Goal: Information Seeking & Learning: Stay updated

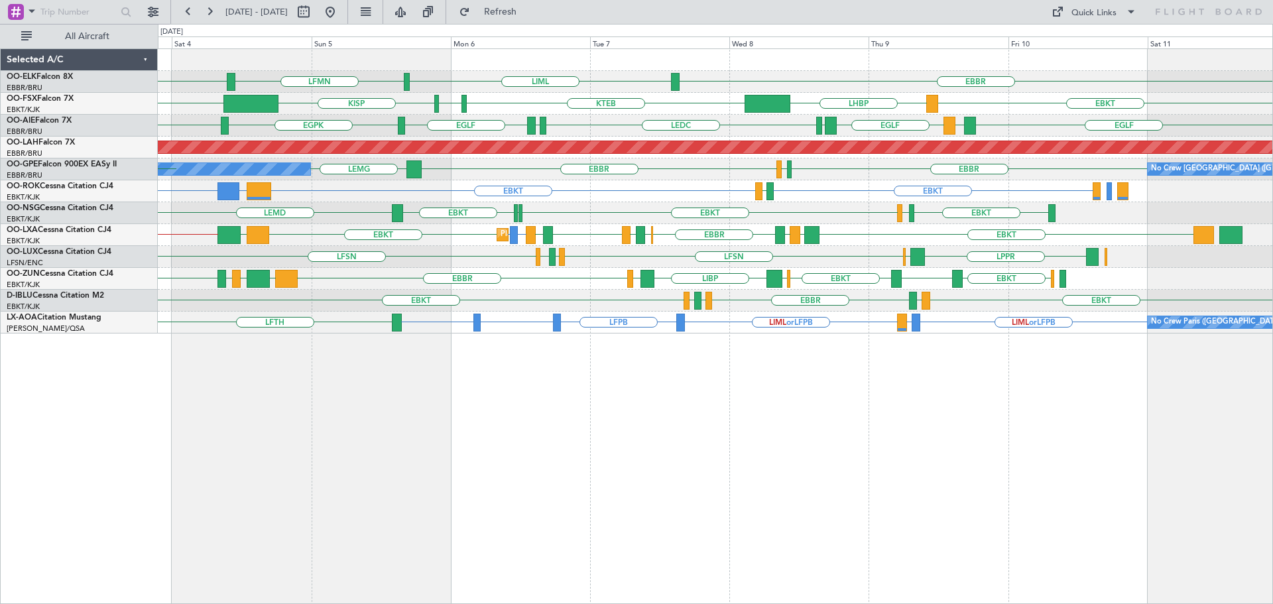
click at [713, 302] on div "EBBR [GEOGRAPHIC_DATA] LIML LFMN EBKT EBKT LHBP LHBP KTEB KPVD [GEOGRAPHIC_DATA…" at bounding box center [715, 191] width 1114 height 284
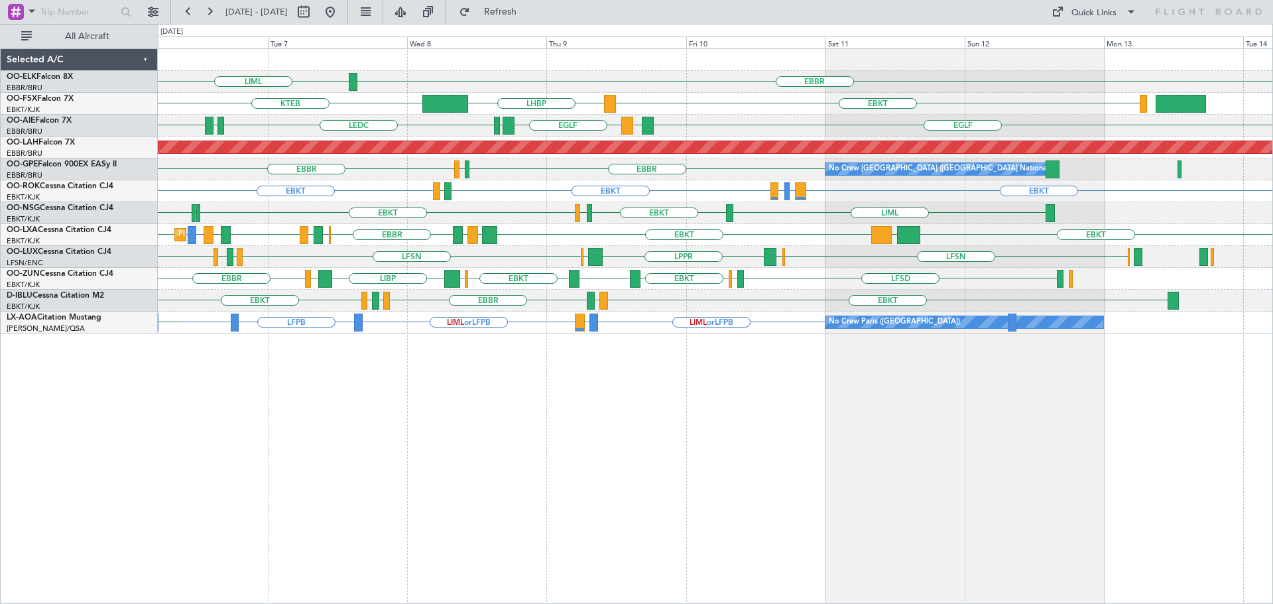
click at [796, 263] on div "EBBR LIML LFMN [GEOGRAPHIC_DATA] EBKT LHBP KTEB KPVD [GEOGRAPHIC_DATA] LHBP [GE…" at bounding box center [715, 191] width 1114 height 284
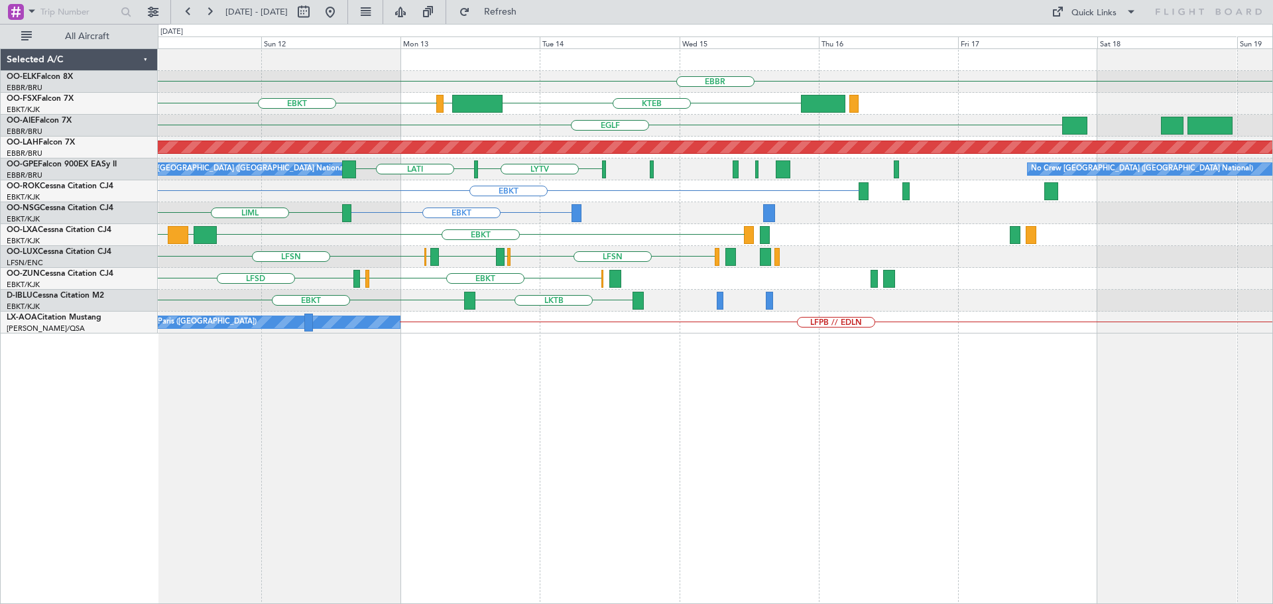
click at [302, 245] on div "EBKT LGPA EBKT" at bounding box center [715, 235] width 1114 height 22
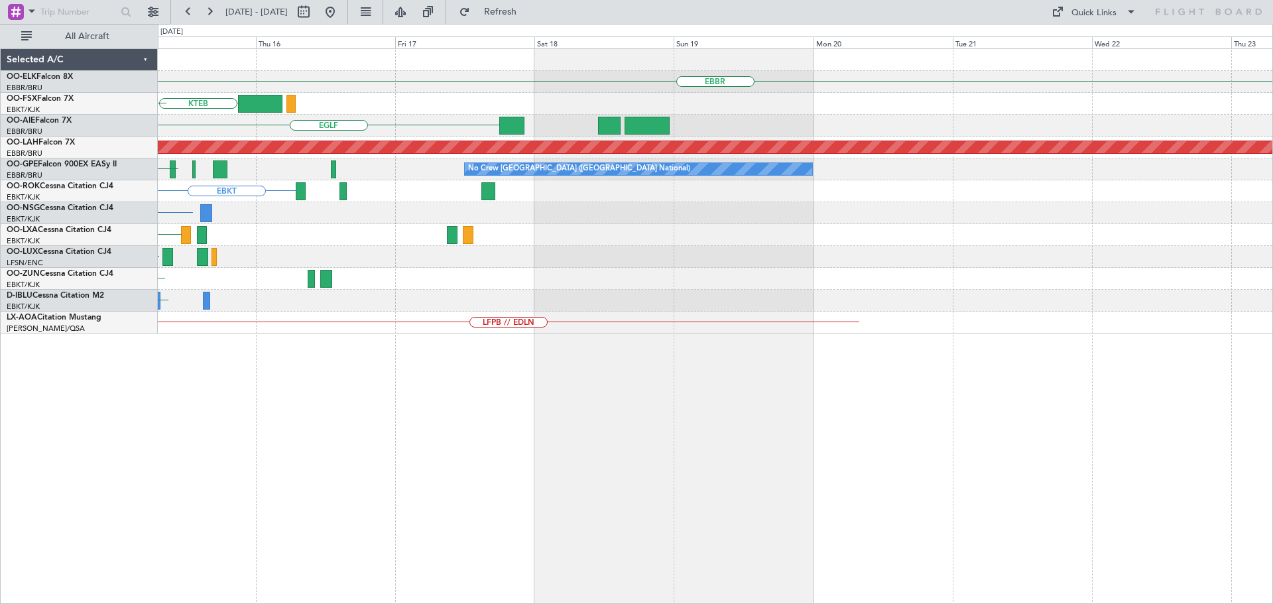
click at [1091, 293] on div "EBBR KTEB LIMC [GEOGRAPHIC_DATA] Planned [GEOGRAPHIC_DATA][PERSON_NAME]-[GEOGRA…" at bounding box center [715, 191] width 1114 height 284
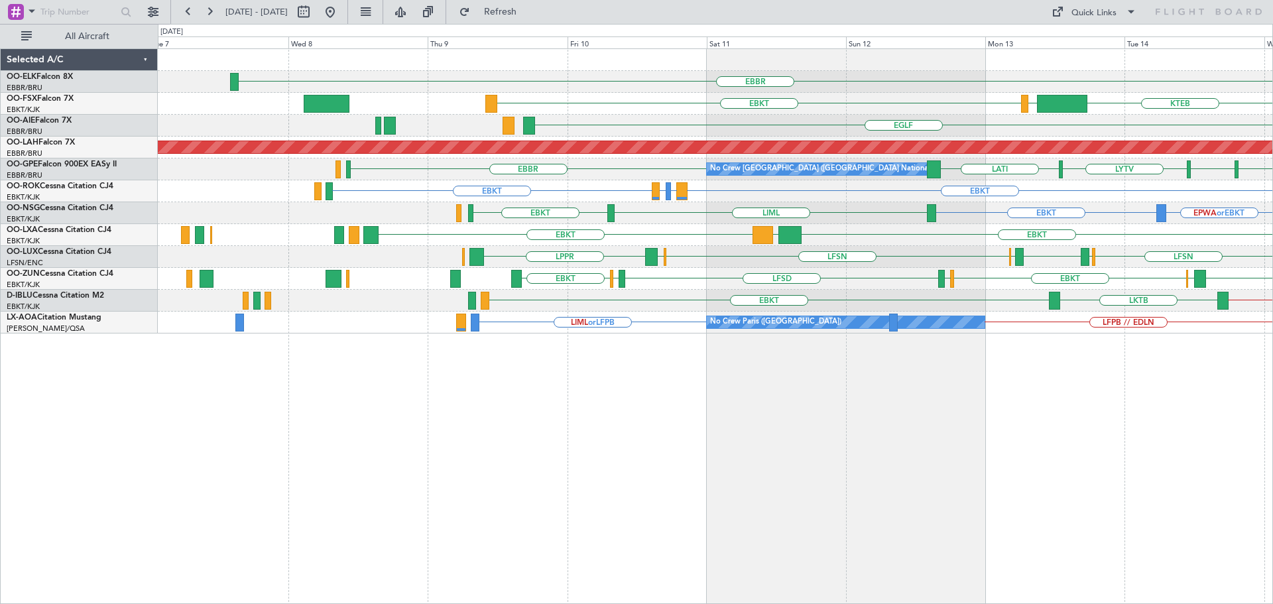
click at [863, 275] on div "EBBR KTEB LIMC EBKT LOWS EBKT [GEOGRAPHIC_DATA] Planned [GEOGRAPHIC_DATA][PERSO…" at bounding box center [715, 191] width 1114 height 284
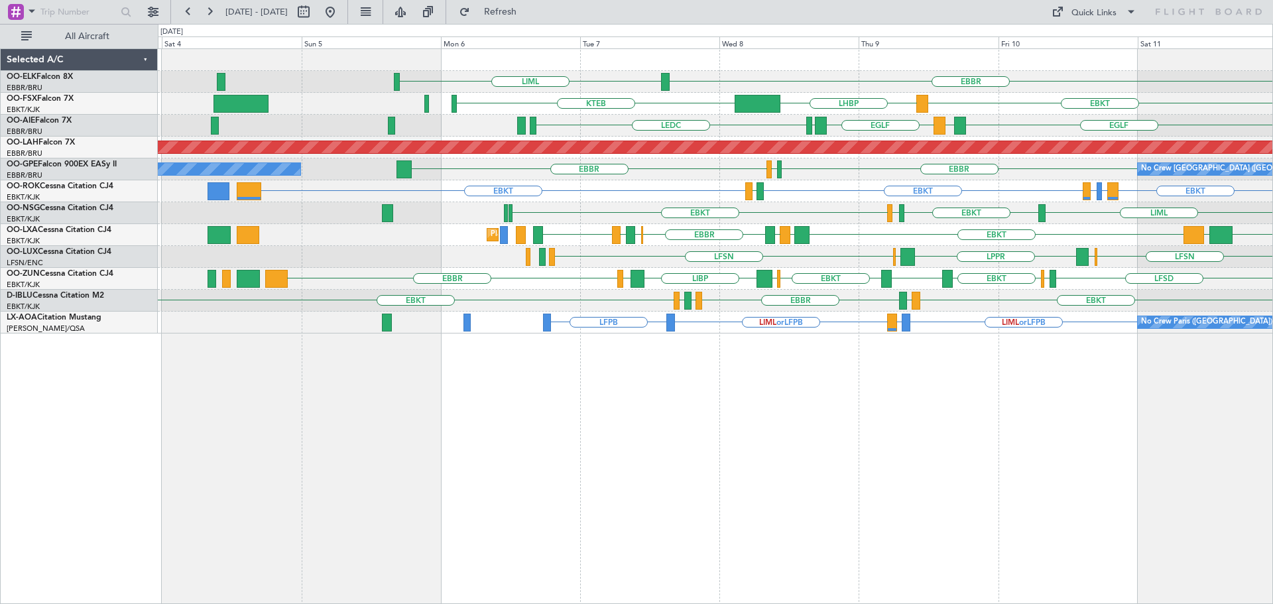
click at [989, 280] on div "EBBR LIML EBKT LHBP KTEB LIMC KTEB [GEOGRAPHIC_DATA] LEMD [GEOGRAPHIC_DATA] LEM…" at bounding box center [715, 191] width 1114 height 284
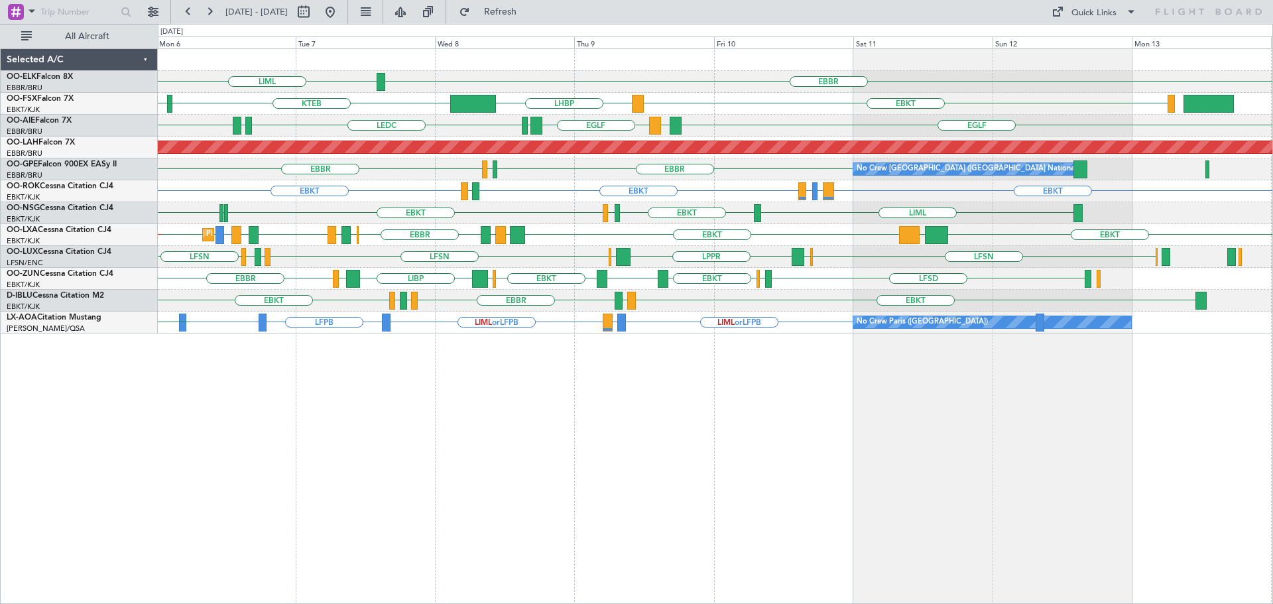
click at [862, 302] on div "EBKT LSGS EBKT [GEOGRAPHIC_DATA] EGGW EDDK" at bounding box center [715, 301] width 1114 height 22
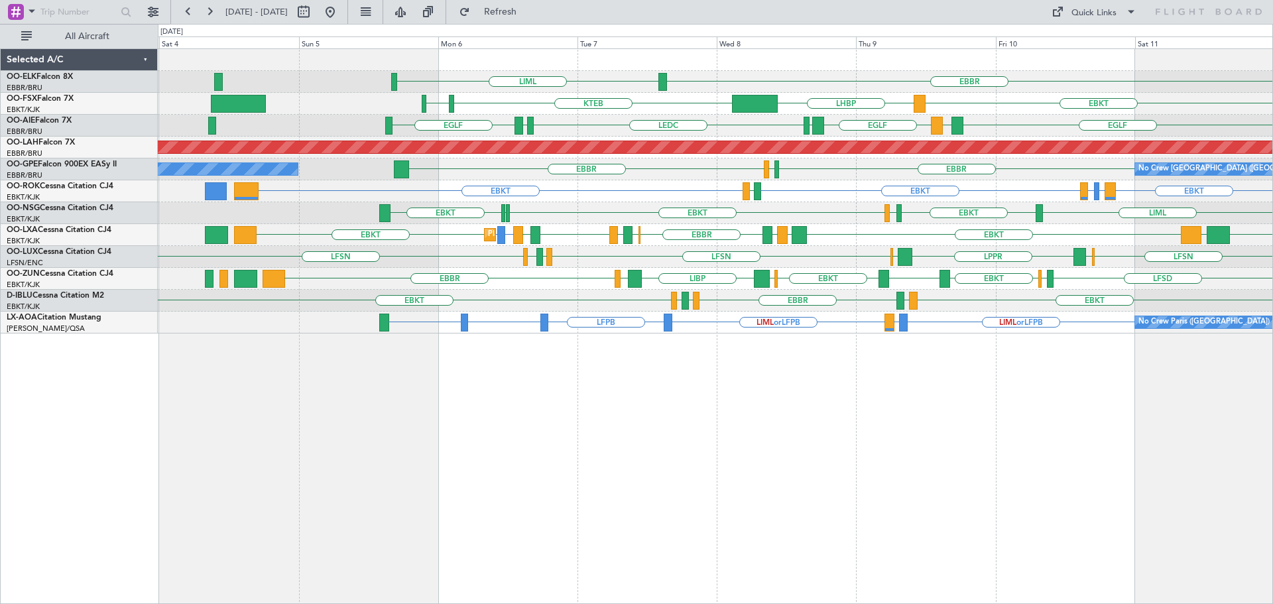
click at [568, 296] on div "LSGS [GEOGRAPHIC_DATA] EGGW EDDK EBKT EBKT LKTB" at bounding box center [715, 301] width 1114 height 22
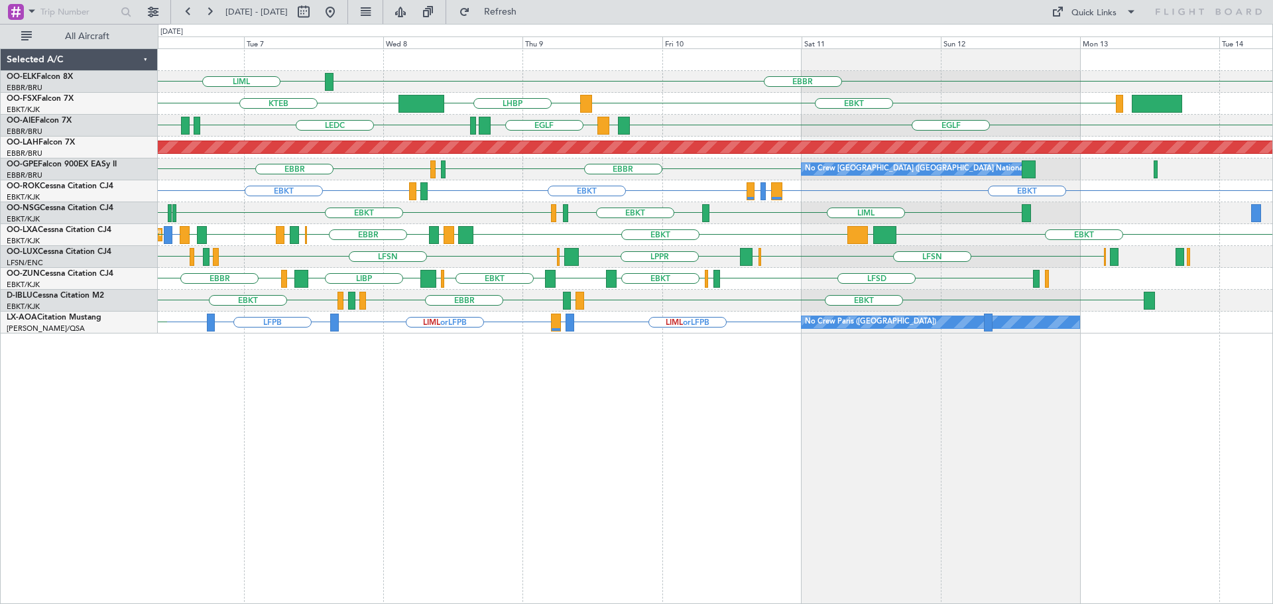
click at [806, 255] on div "EBBR LIML LFMN [GEOGRAPHIC_DATA] LHBP KTEB EBKT KPVD [GEOGRAPHIC_DATA] [GEOGRAP…" at bounding box center [715, 191] width 1114 height 284
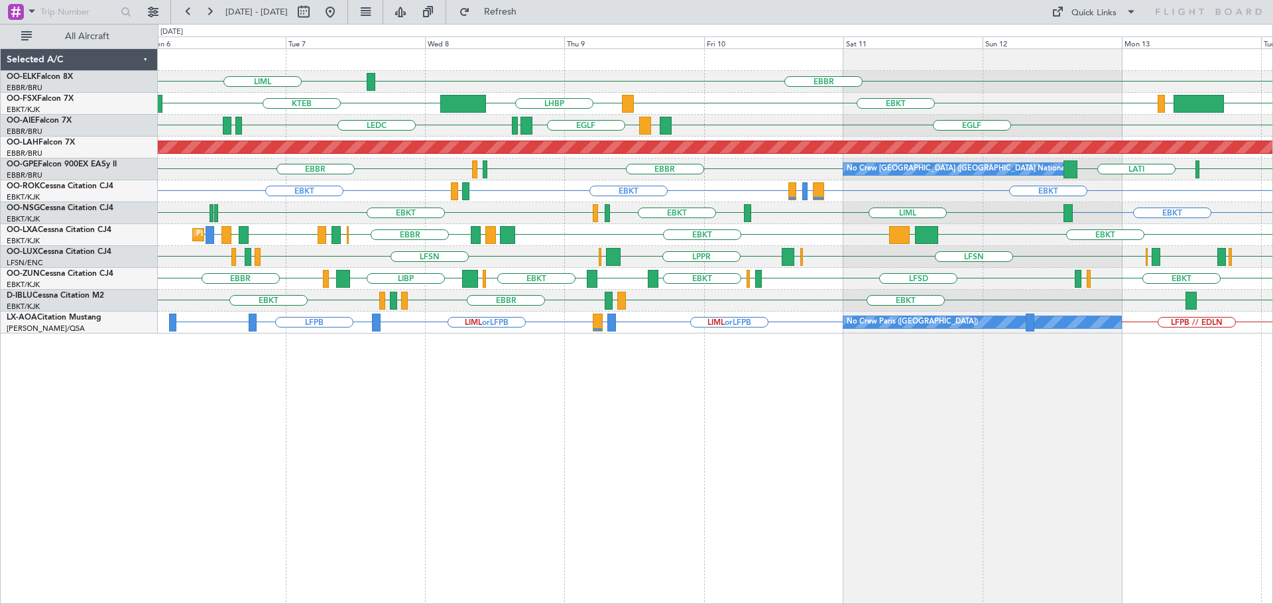
click at [544, 272] on div "LIBP EGGW [GEOGRAPHIC_DATA] EGGW EBKT LIMP EBKT [GEOGRAPHIC_DATA] LFSD [GEOGRAP…" at bounding box center [715, 279] width 1114 height 22
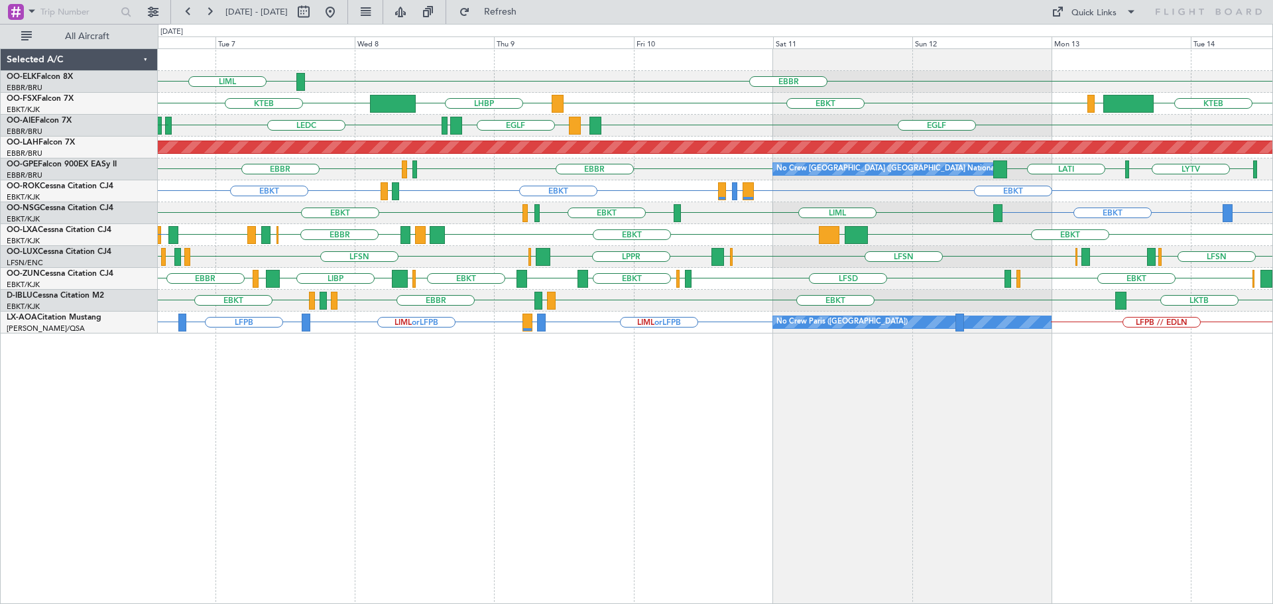
click at [442, 280] on div "LIBP EGGW [GEOGRAPHIC_DATA] EGGW EBKT LIMP EBKT [GEOGRAPHIC_DATA] LFSD [GEOGRAP…" at bounding box center [715, 279] width 1114 height 22
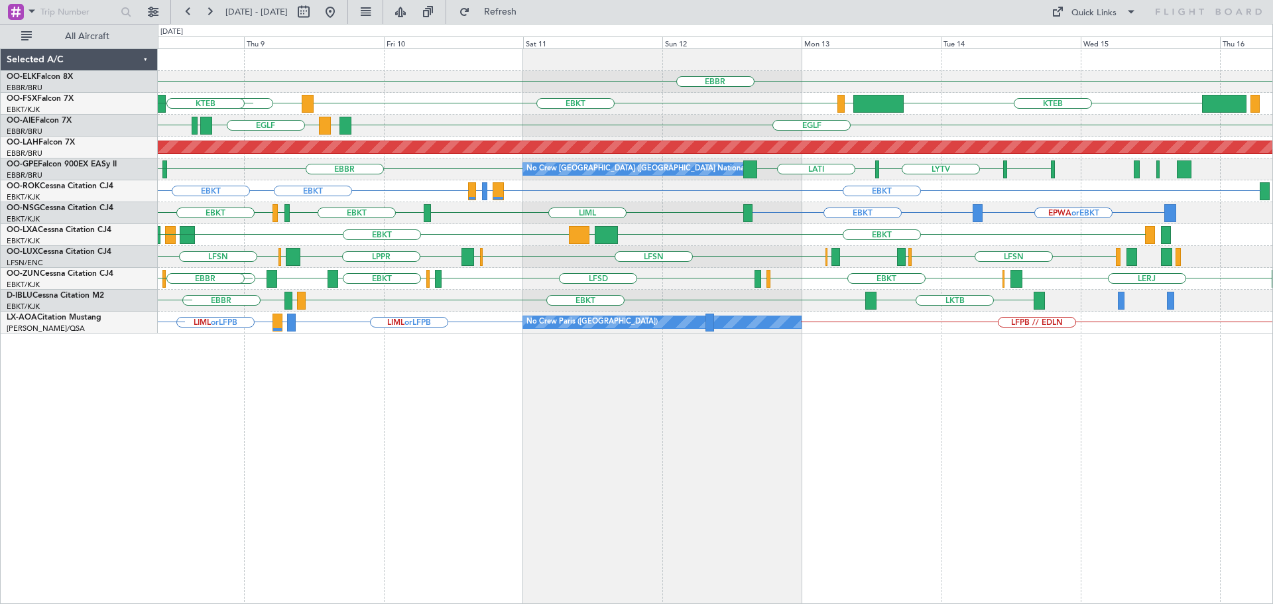
click at [1156, 269] on div "EBBR LIML KTEB LIMC EBKT LHBP KTEB [GEOGRAPHIC_DATA] [GEOGRAPHIC_DATA] LEMD LEM…" at bounding box center [715, 191] width 1114 height 284
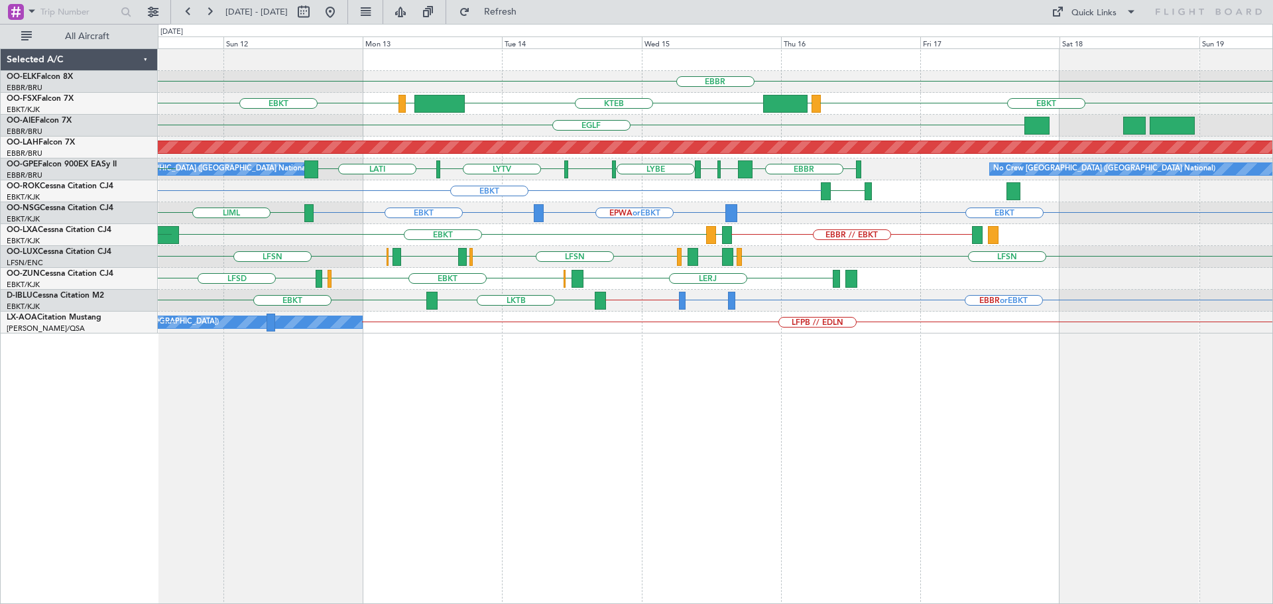
click at [559, 229] on div "EBKT EBBR // EBKT LFTH LGPA EBKT" at bounding box center [715, 235] width 1114 height 22
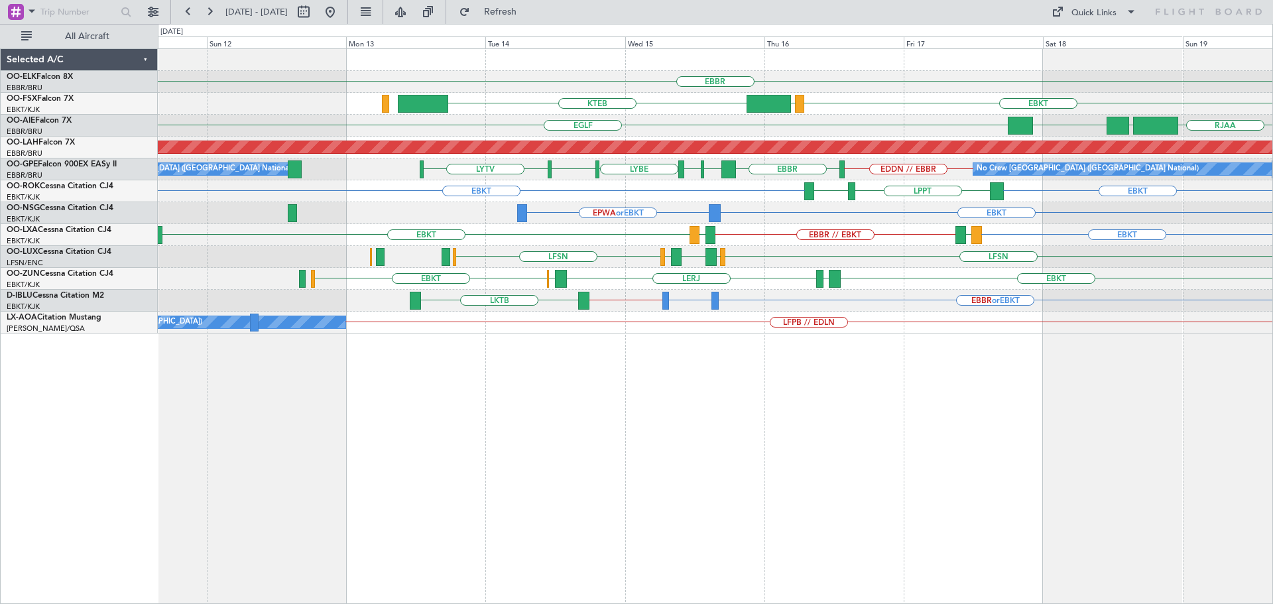
click at [925, 247] on div "EBBR KTEB EBKT LOWS [GEOGRAPHIC_DATA] RJAA [GEOGRAPHIC_DATA] LLBG Planned [GEOG…" at bounding box center [715, 191] width 1114 height 284
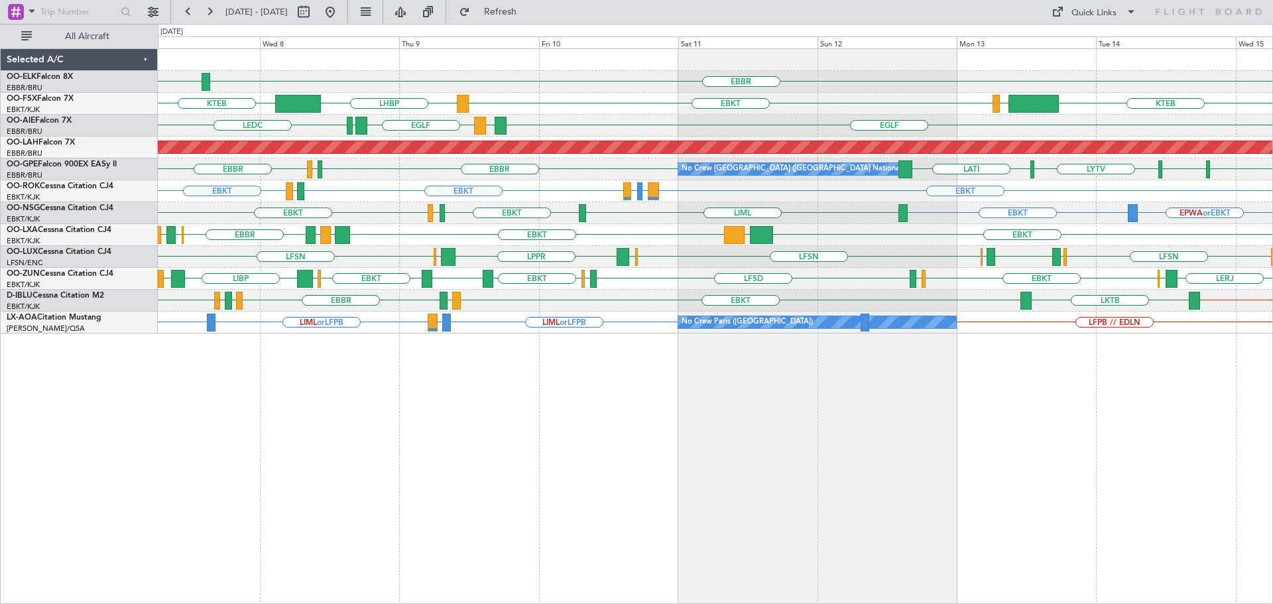
click at [843, 279] on div "EBBR LIML LHBP KTEB KTEB LIMC EBKT [GEOGRAPHIC_DATA] LEMD LEDC [GEOGRAPHIC_DATA…" at bounding box center [715, 191] width 1114 height 284
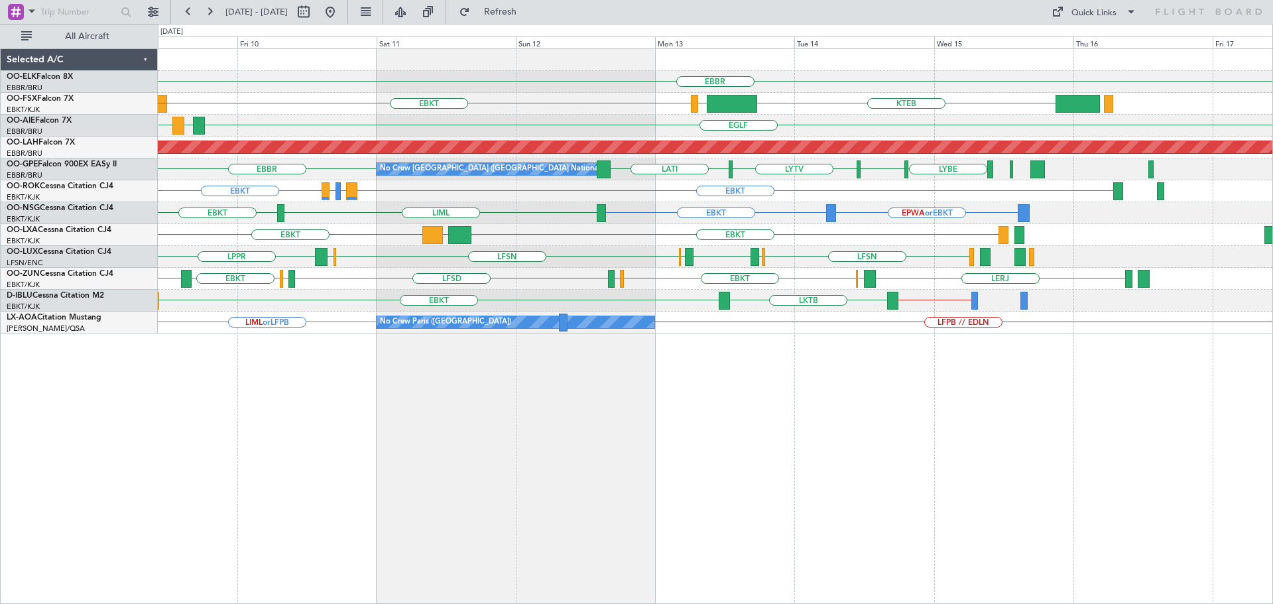
click at [723, 303] on div at bounding box center [724, 301] width 11 height 18
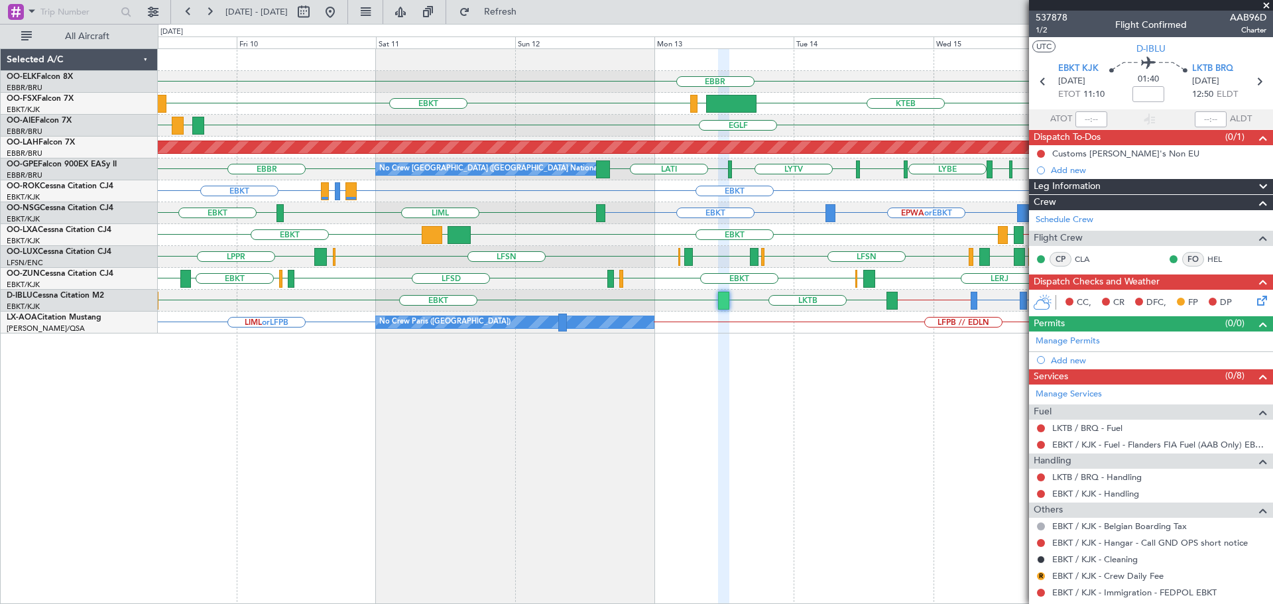
click at [1266, 5] on span at bounding box center [1266, 6] width 13 height 12
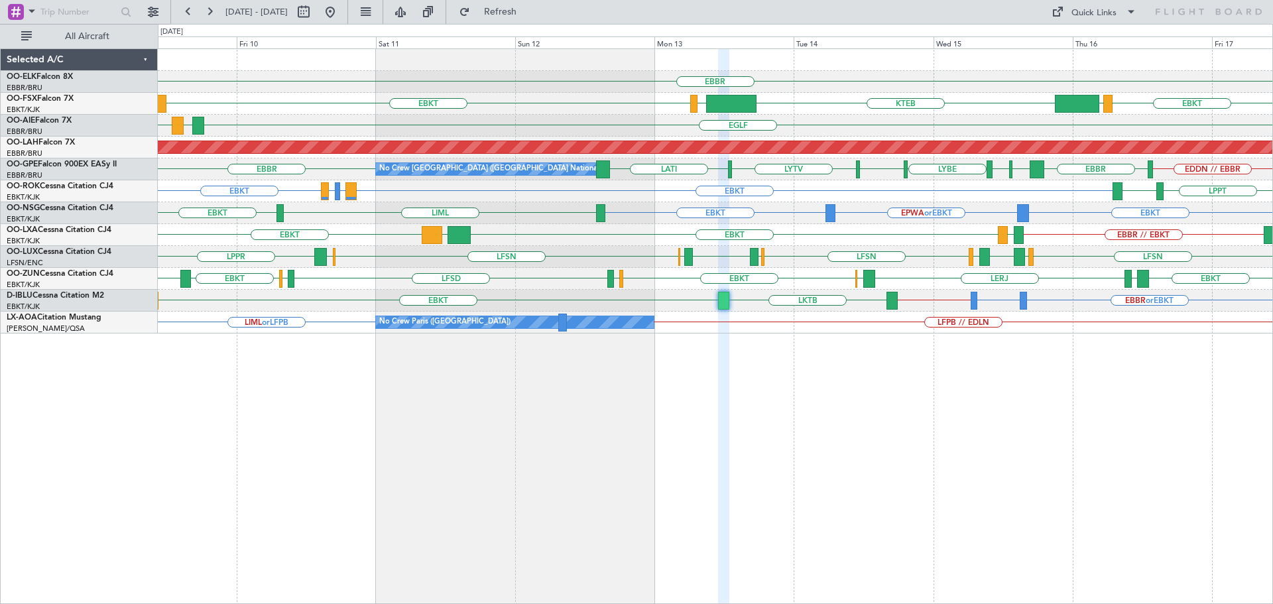
type input "0"
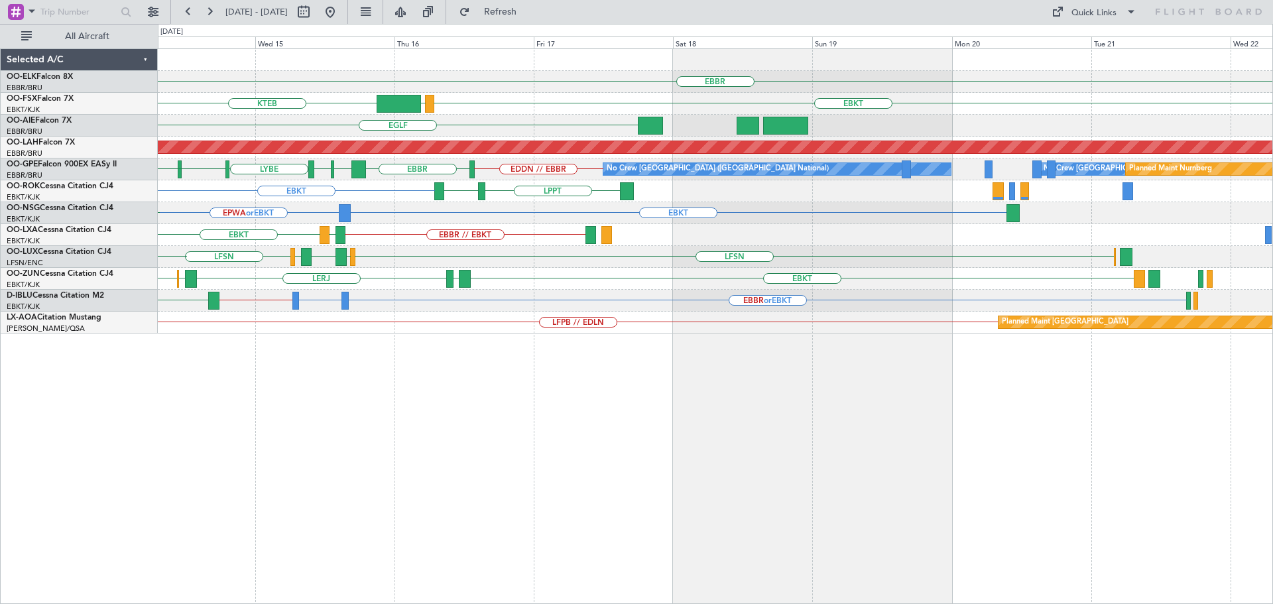
click at [215, 229] on div "EBBR KTEB EBKT LOWS LIMC EBKT [GEOGRAPHIC_DATA] Planned [GEOGRAPHIC_DATA][PERSO…" at bounding box center [715, 191] width 1114 height 284
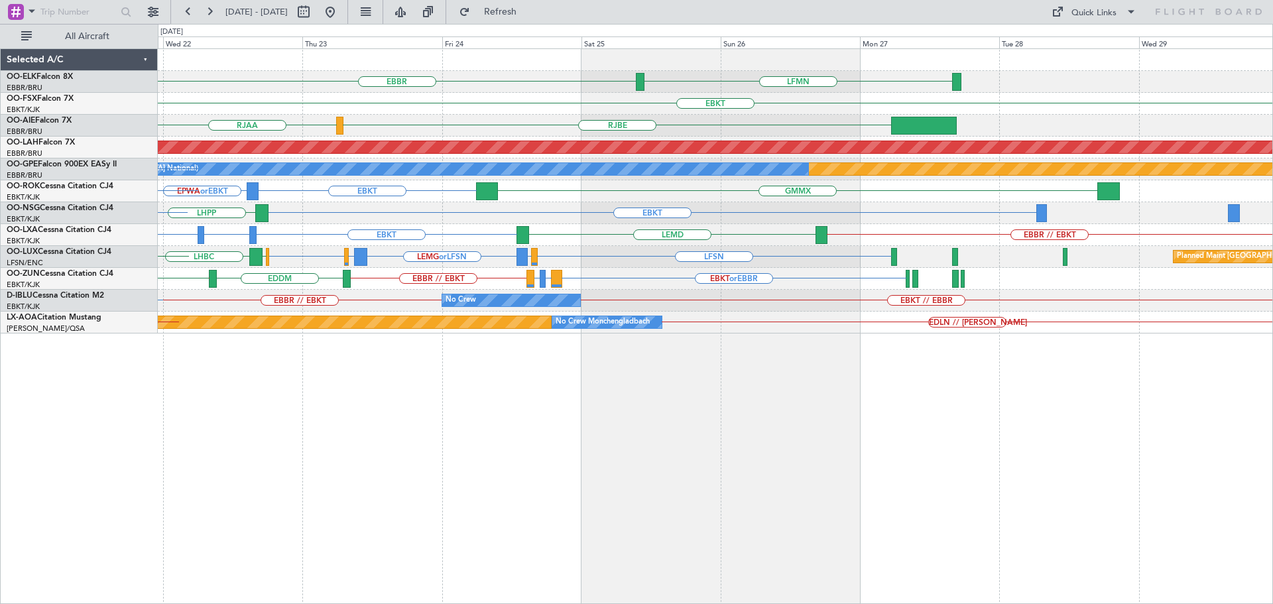
click at [1175, 268] on div "EBBR LFMN EBKT [GEOGRAPHIC_DATA] RJAA Planned [GEOGRAPHIC_DATA][PERSON_NAME]-[G…" at bounding box center [715, 191] width 1114 height 284
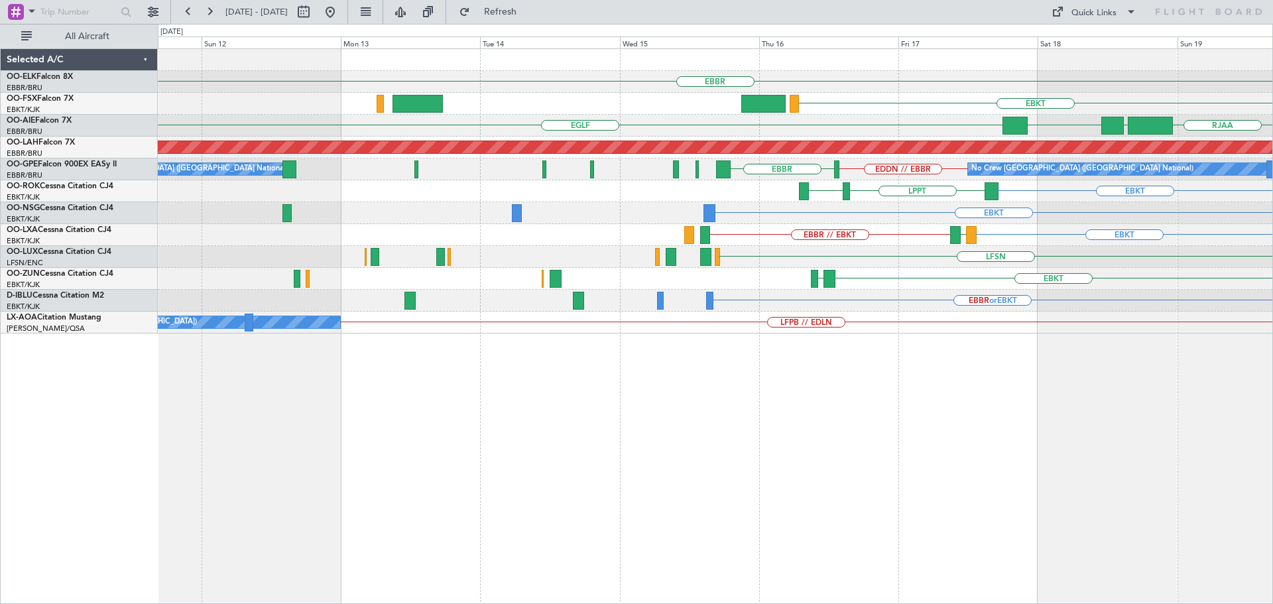
click at [1046, 292] on div "EBBR or EBKT" at bounding box center [715, 301] width 1114 height 22
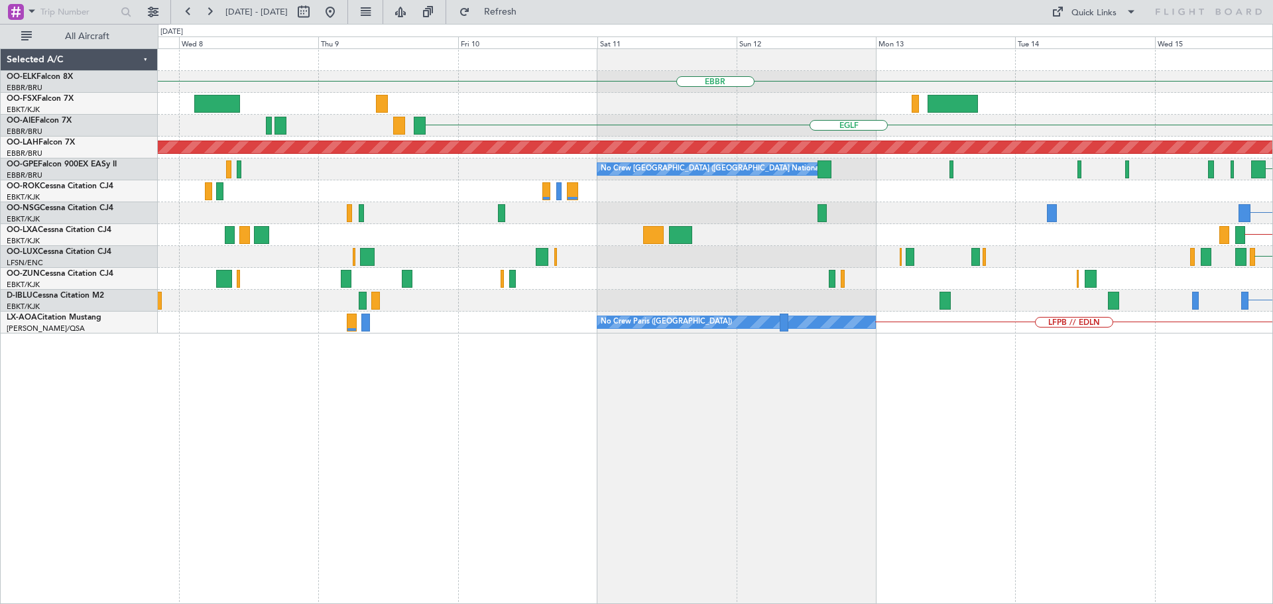
click at [1086, 246] on div "EBBR EBKT [GEOGRAPHIC_DATA] Planned [GEOGRAPHIC_DATA][PERSON_NAME]-[GEOGRAPHIC_…" at bounding box center [715, 191] width 1114 height 284
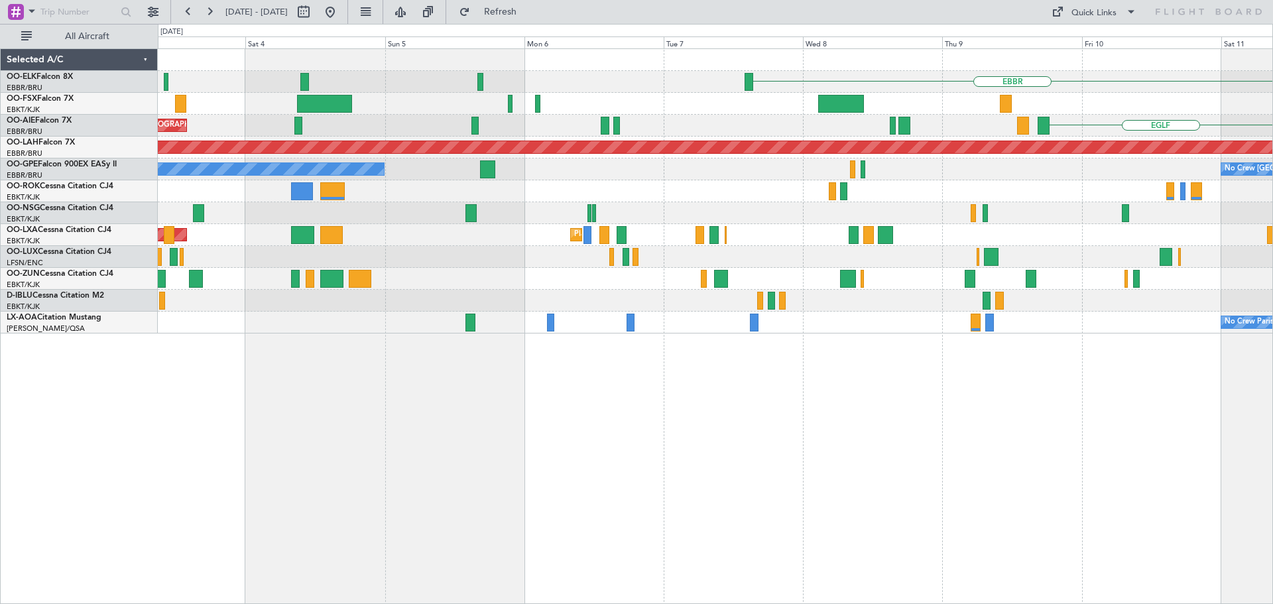
click at [1049, 255] on div "EBBR [GEOGRAPHIC_DATA] Unplanned Maint [GEOGRAPHIC_DATA] ([GEOGRAPHIC_DATA]) Pl…" at bounding box center [715, 191] width 1114 height 284
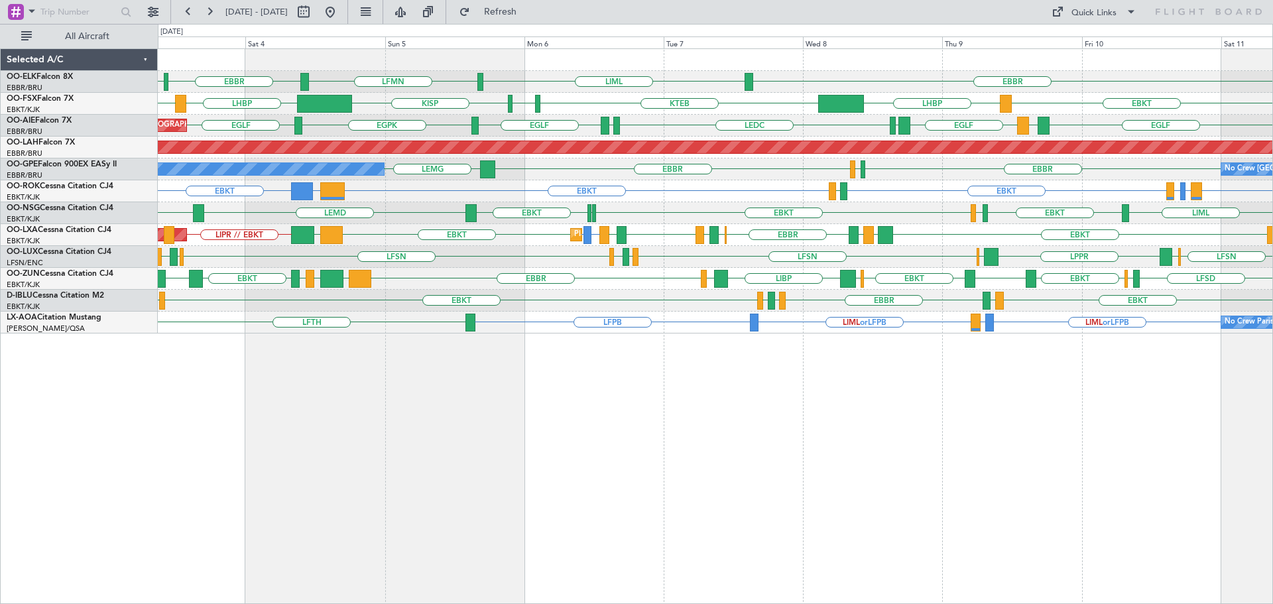
click at [933, 296] on div "EBKT LSGS [GEOGRAPHIC_DATA] EGGW EDDK EBKT EDDK" at bounding box center [715, 301] width 1114 height 22
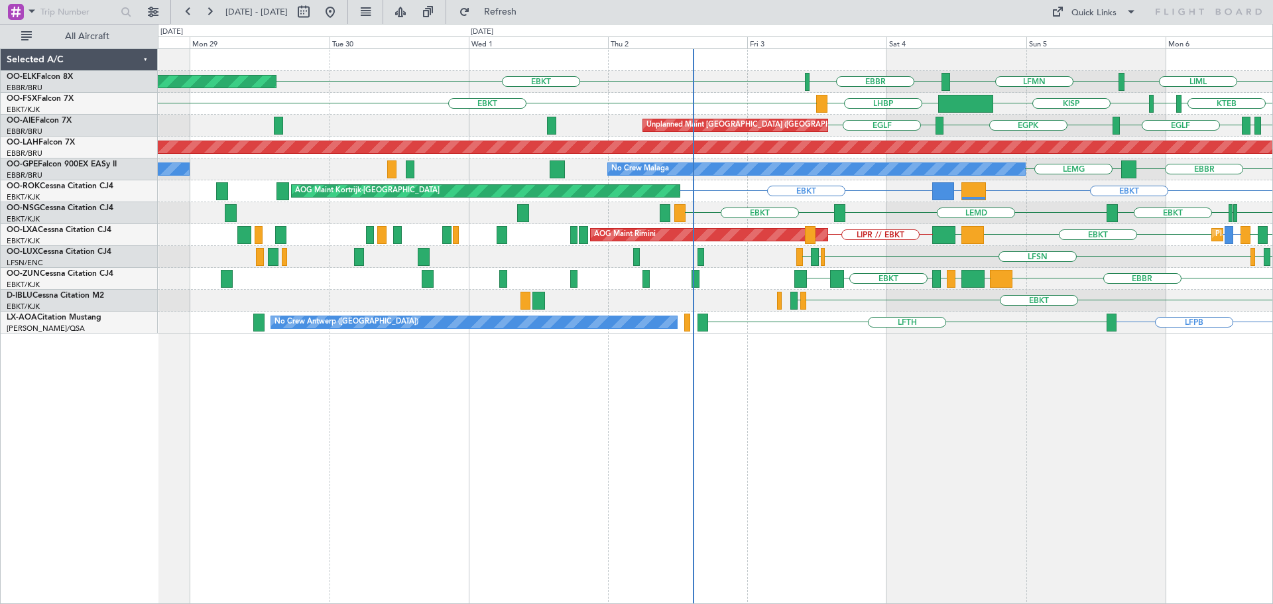
click at [632, 292] on div "LIML LFMN [GEOGRAPHIC_DATA] EBKT Planned Maint [GEOGRAPHIC_DATA]-[GEOGRAPHIC_DA…" at bounding box center [715, 191] width 1114 height 284
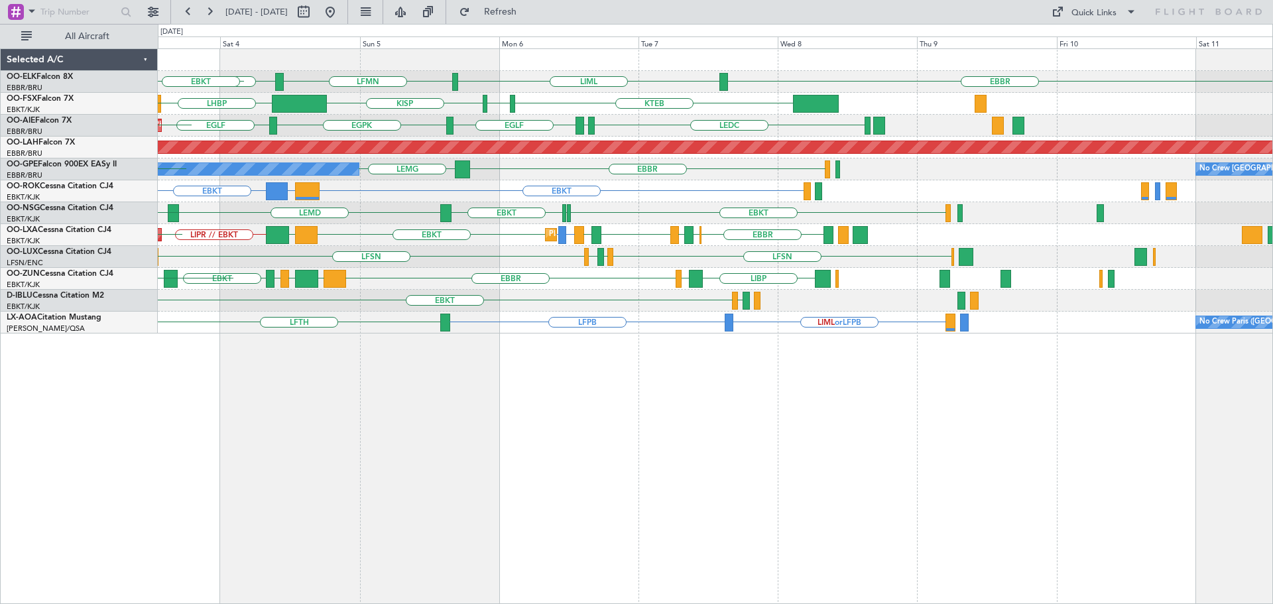
click at [566, 304] on div "EBBR LIML LFMN [GEOGRAPHIC_DATA] EBKT KTEB KPVD [GEOGRAPHIC_DATA] LHBP EBKT LED…" at bounding box center [715, 191] width 1114 height 284
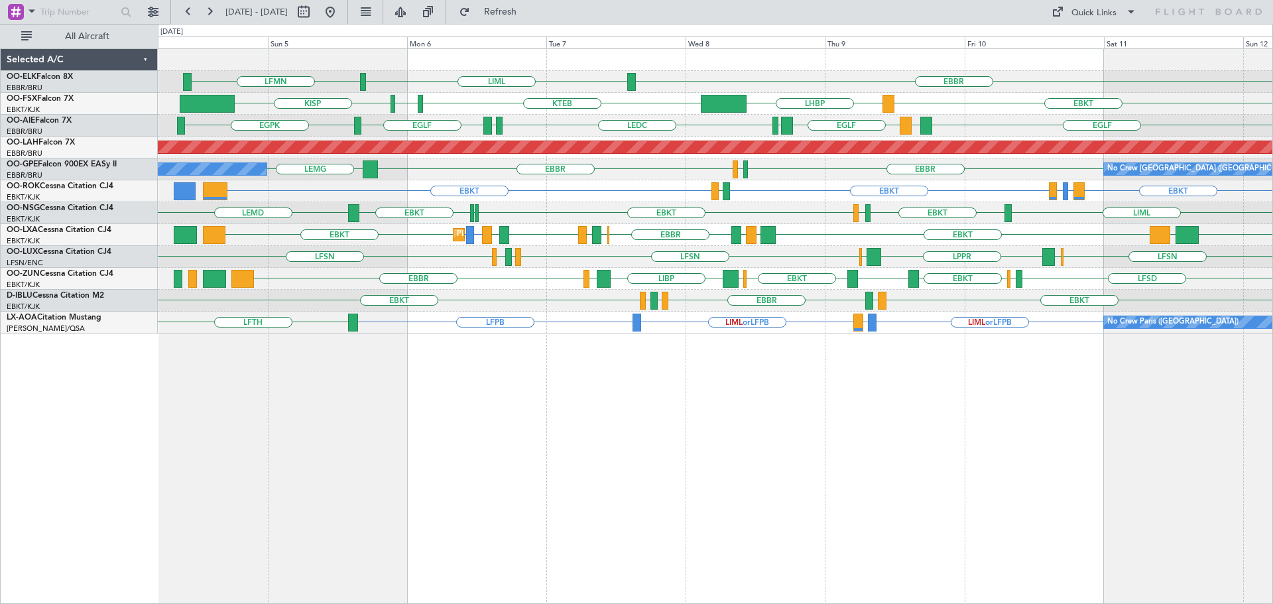
click at [406, 282] on div "EBBR LIML LFMN EBKT LHBP KTEB KPVD [GEOGRAPHIC_DATA] [GEOGRAPHIC_DATA] LEMD [GE…" at bounding box center [715, 191] width 1114 height 284
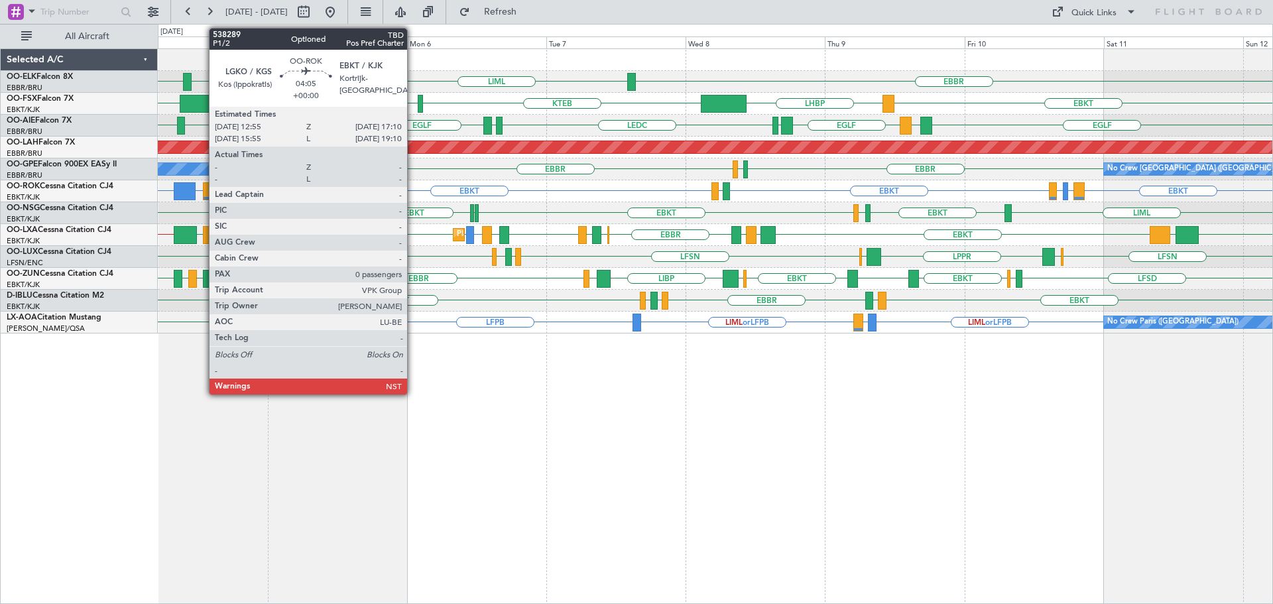
click at [548, 232] on div "EBBR [GEOGRAPHIC_DATA] LIML LFMN LHBP EBKT LHBP KTEB KPVD [GEOGRAPHIC_DATA] [GE…" at bounding box center [715, 191] width 1114 height 284
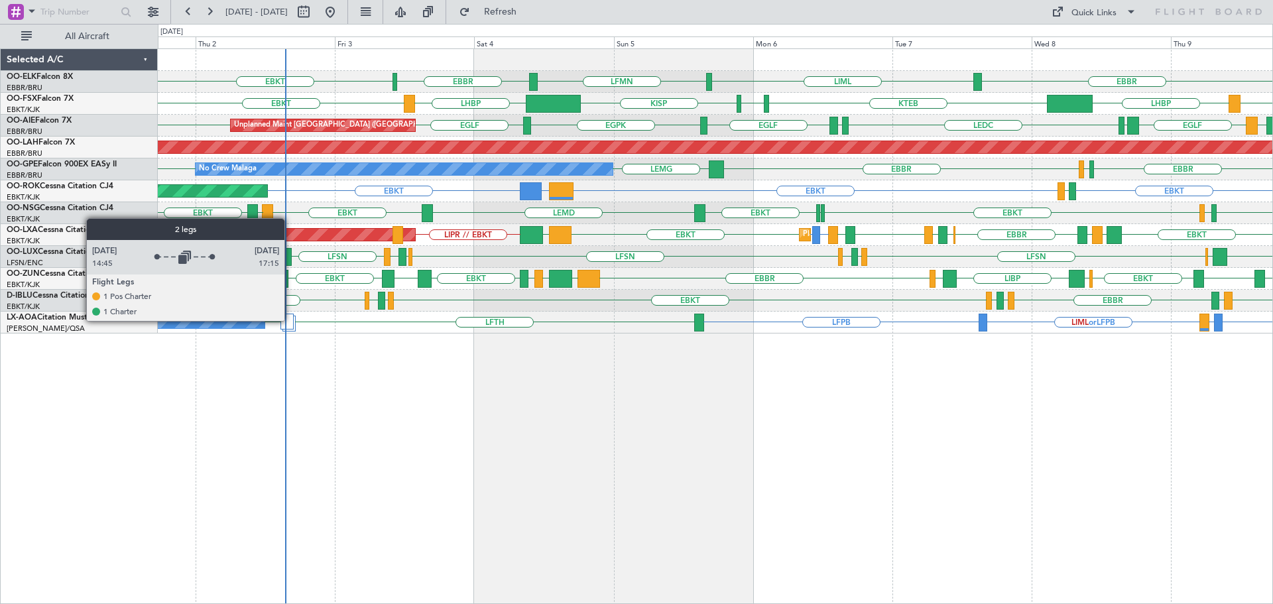
click at [290, 320] on div at bounding box center [286, 322] width 13 height 16
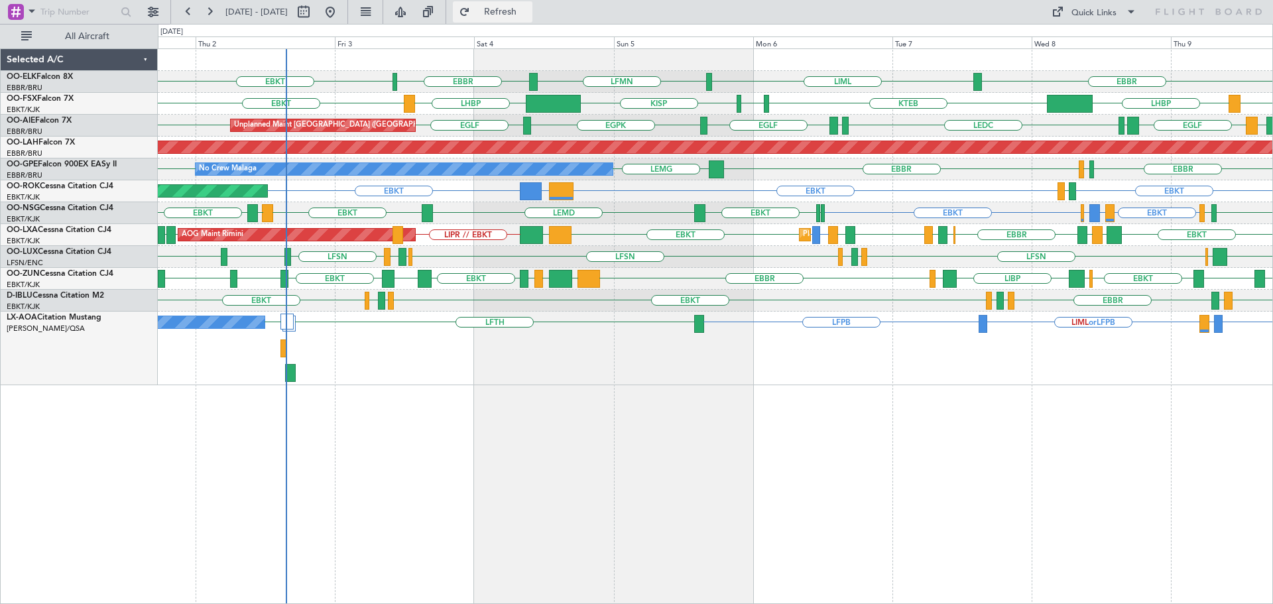
click at [516, 15] on span "Refresh" at bounding box center [501, 11] width 56 height 9
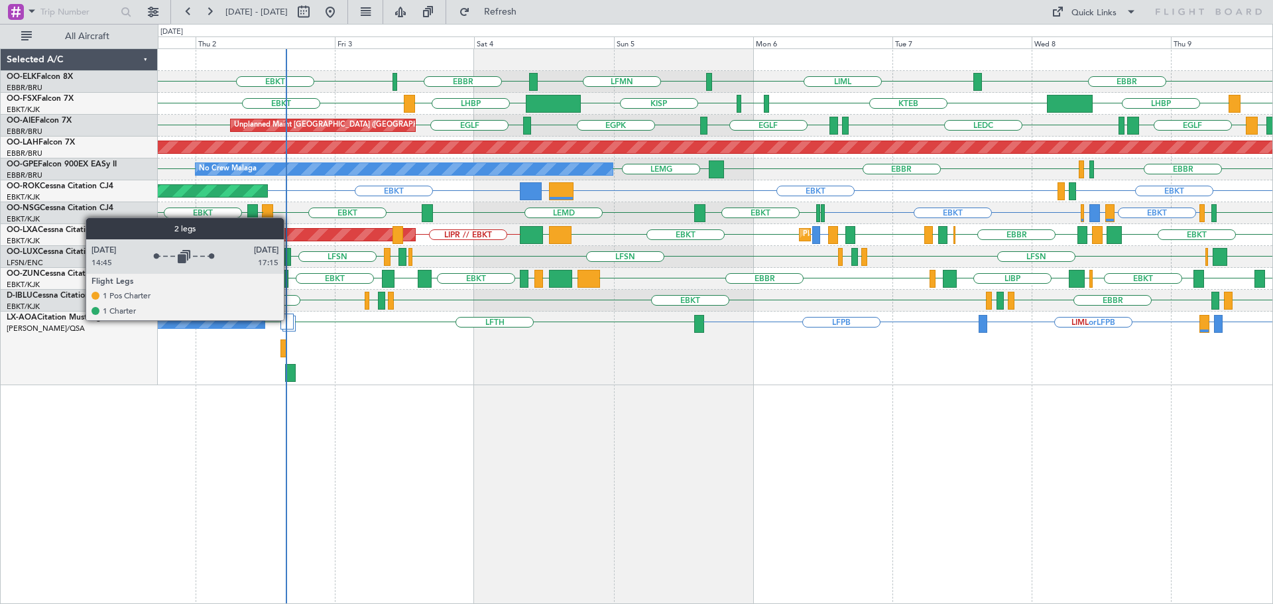
click at [290, 320] on div at bounding box center [286, 322] width 13 height 16
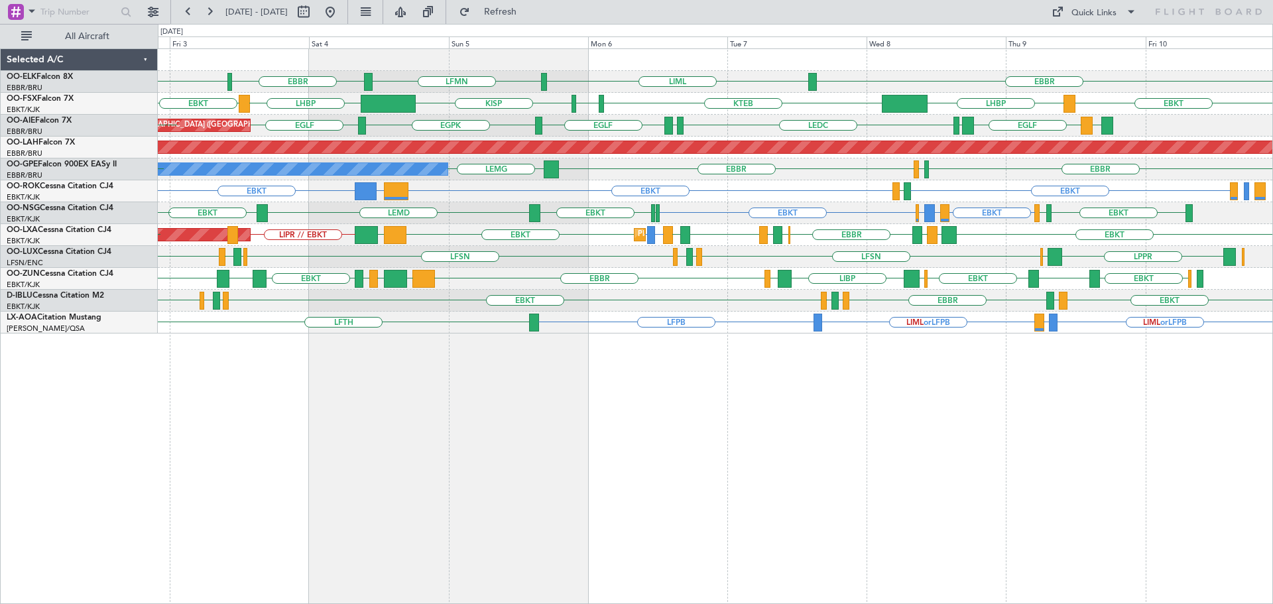
click at [745, 294] on div "EBKT LSGS [GEOGRAPHIC_DATA] EGGW EDDK EBKT EDDK EGGW EBKT" at bounding box center [715, 301] width 1114 height 22
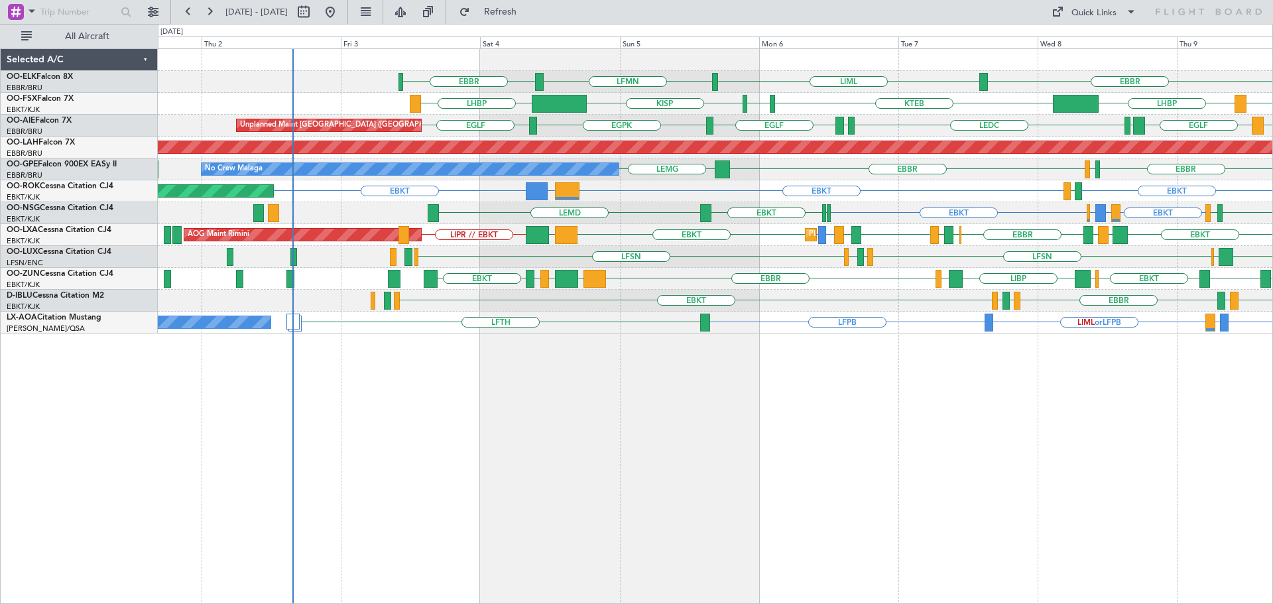
click at [699, 232] on div "EBBR LIML LFMN [GEOGRAPHIC_DATA] LHBP KTEB KPVD [GEOGRAPHIC_DATA] LHBP EBKT [GE…" at bounding box center [715, 191] width 1114 height 284
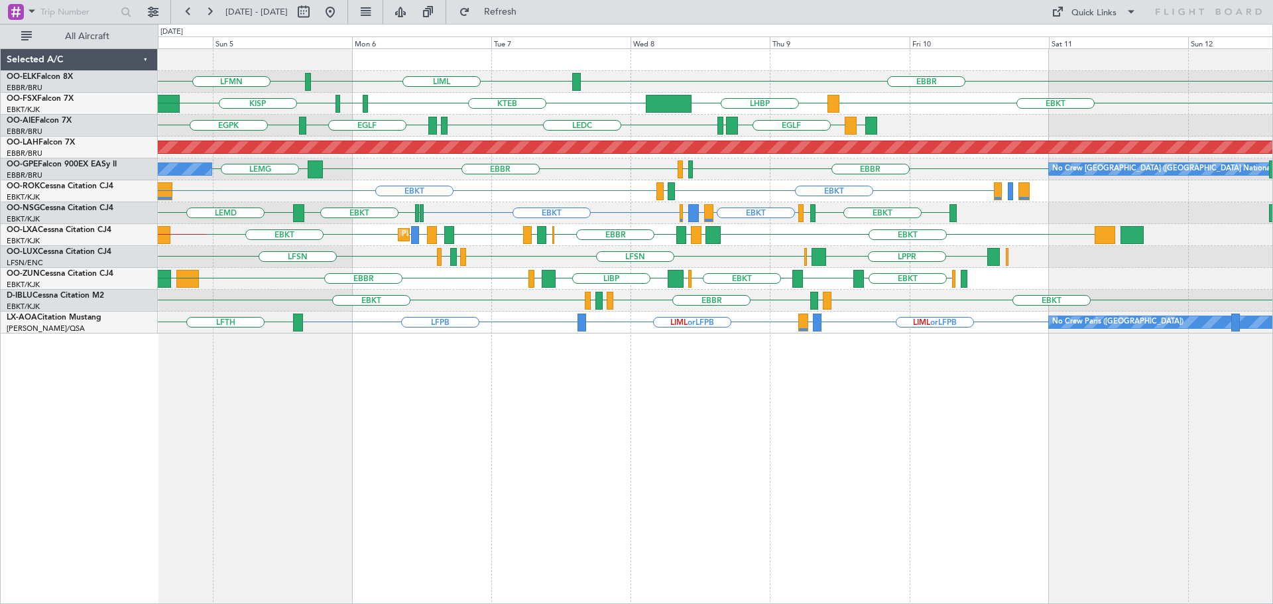
click at [802, 203] on div "EBBR LIML LFMN [GEOGRAPHIC_DATA] EBKT EBKT LHBP KTEB KPVD [GEOGRAPHIC_DATA] LHB…" at bounding box center [715, 191] width 1114 height 284
click at [426, 237] on div "EBBR LIML LFMN LHBP KTEB KPVD [GEOGRAPHIC_DATA] EBKT [GEOGRAPHIC_DATA] LEMD LED…" at bounding box center [715, 191] width 1114 height 284
